Goal: Task Accomplishment & Management: Manage account settings

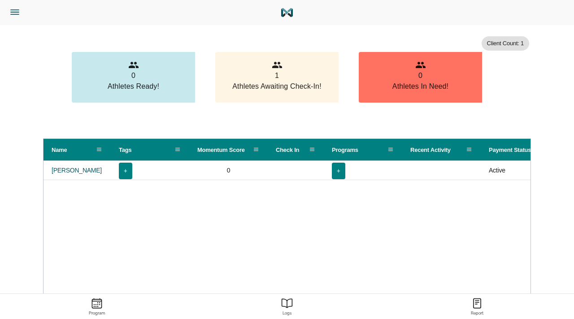
click at [17, 16] on icon "Menu" at bounding box center [15, 12] width 12 height 12
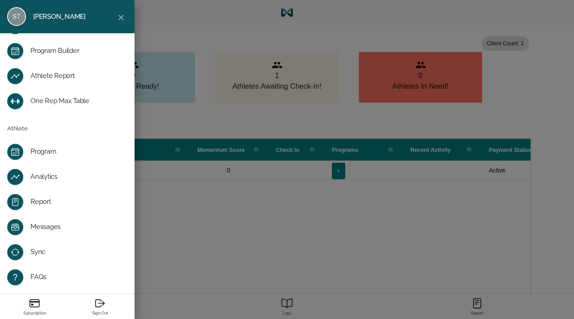
scroll to position [64, 0]
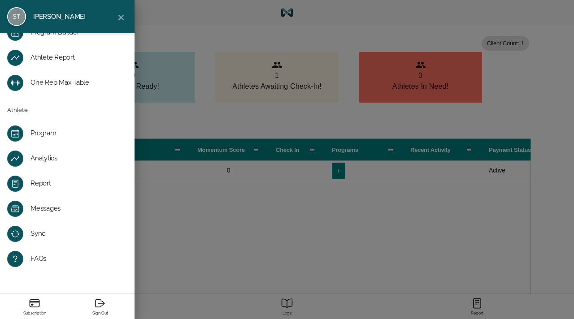
click at [38, 303] on icon "Card" at bounding box center [35, 304] width 12 height 12
